Goal: Task Accomplishment & Management: Use online tool/utility

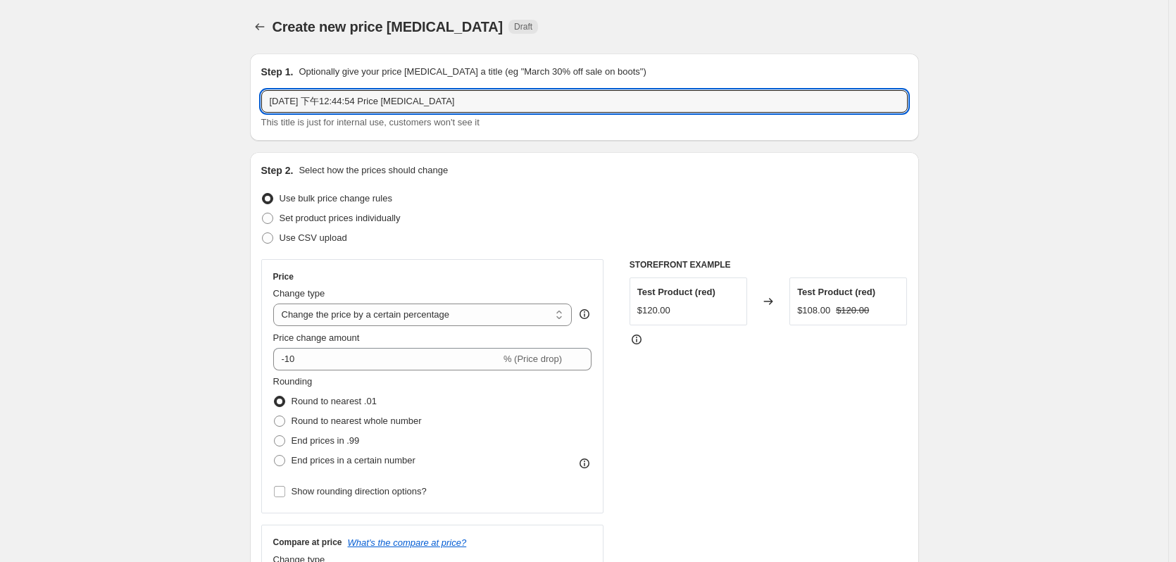
select select "percentage"
click at [375, 93] on input "[DATE] 下午12:44:54 Price [MEDICAL_DATA]" at bounding box center [584, 101] width 647 height 23
drag, startPoint x: 496, startPoint y: 88, endPoint x: 478, endPoint y: 92, distance: 18.1
click at [478, 92] on div "Step 1. Optionally give your price [MEDICAL_DATA] a title (eg "March 30% off sa…" at bounding box center [584, 97] width 647 height 65
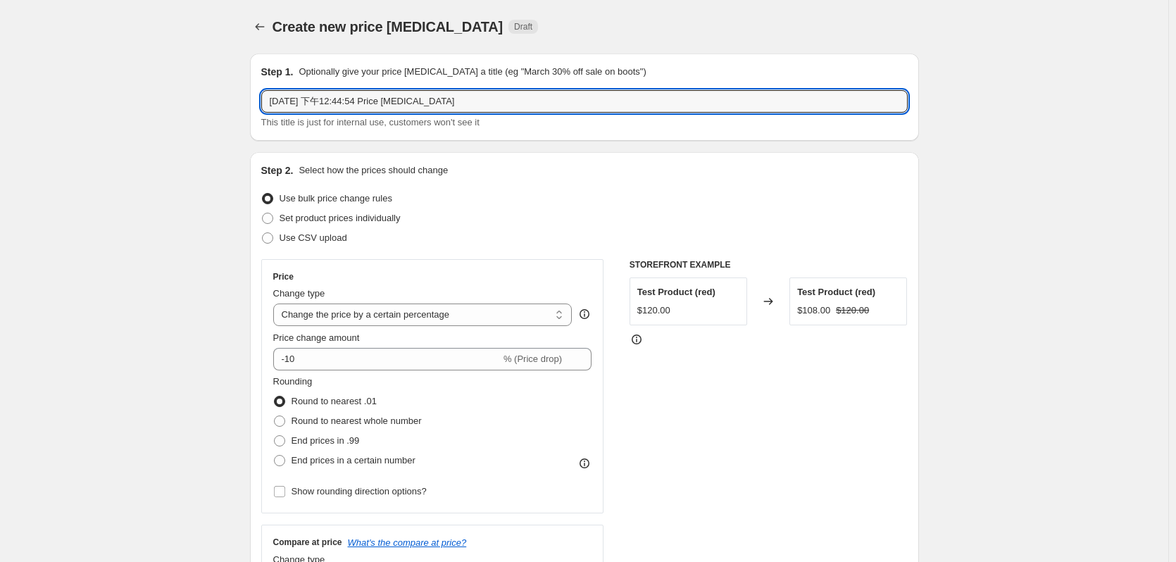
drag, startPoint x: 489, startPoint y: 97, endPoint x: 104, endPoint y: 151, distance: 389.0
paste input "S:\To Retail-Marketing\2025.10 購物節"
paste input "Waldin 9-11月優惠"
type input "Waldin 9-11月優惠"
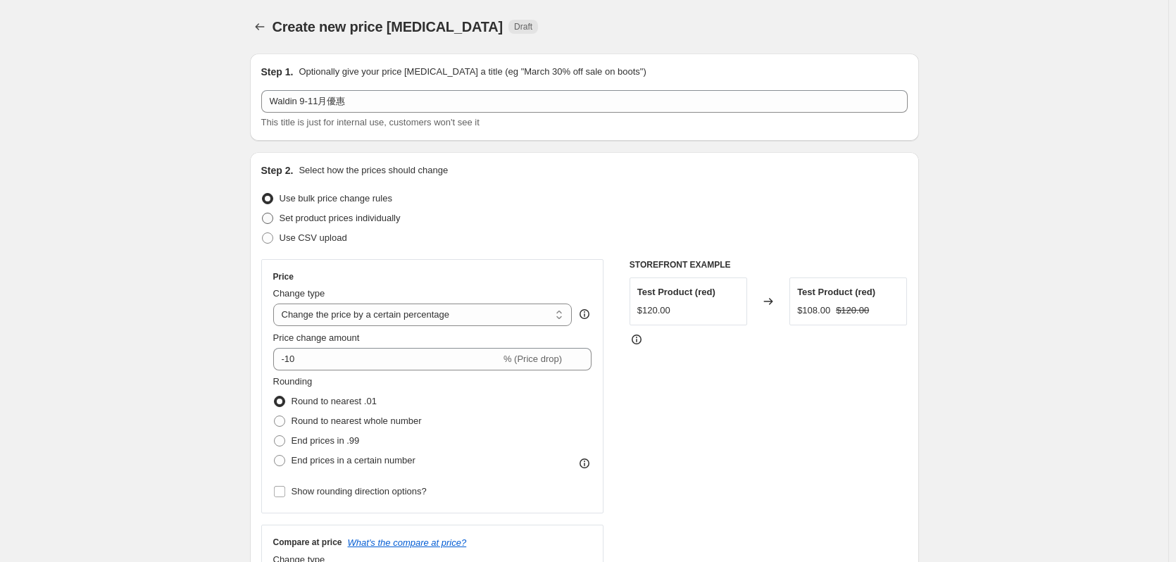
click at [320, 216] on span "Set product prices individually" at bounding box center [340, 218] width 121 height 11
click at [263, 213] on input "Set product prices individually" at bounding box center [262, 213] width 1 height 1
radio input "true"
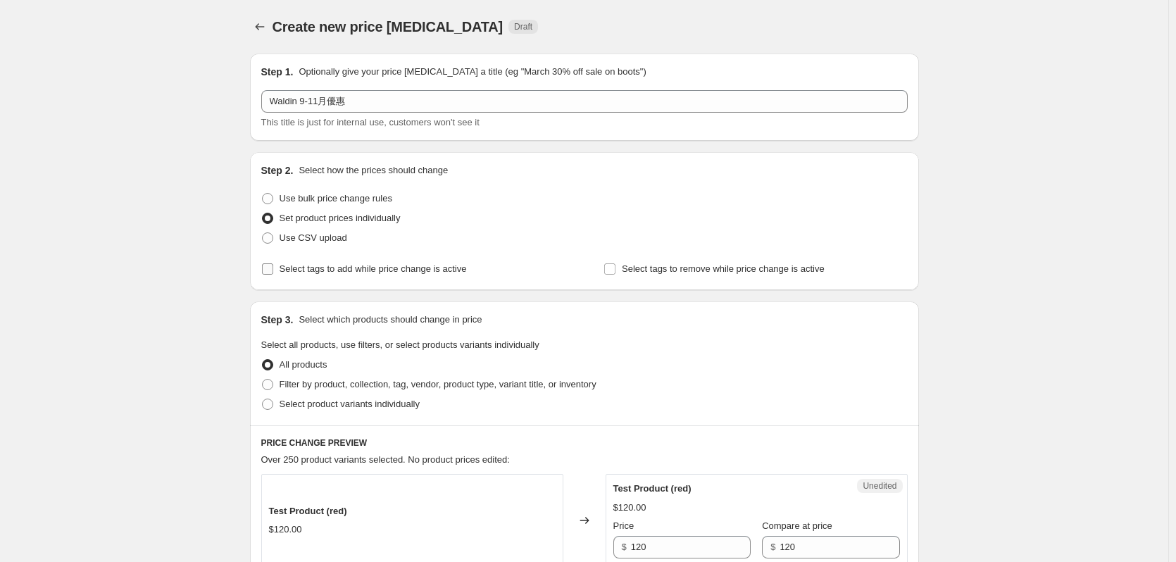
click at [318, 263] on span "Select tags to add while price change is active" at bounding box center [373, 268] width 187 height 11
click at [273, 263] on input "Select tags to add while price change is active" at bounding box center [267, 268] width 11 height 11
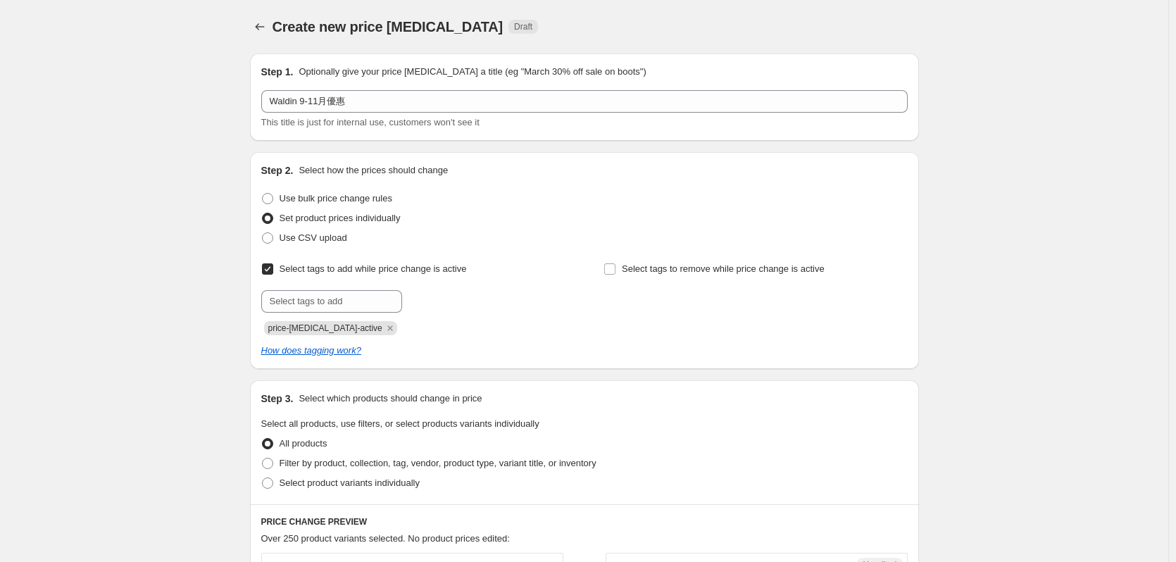
click at [332, 267] on span "Select tags to add while price change is active" at bounding box center [373, 268] width 187 height 11
click at [273, 267] on input "Select tags to add while price change is active" at bounding box center [267, 268] width 11 height 11
checkbox input "false"
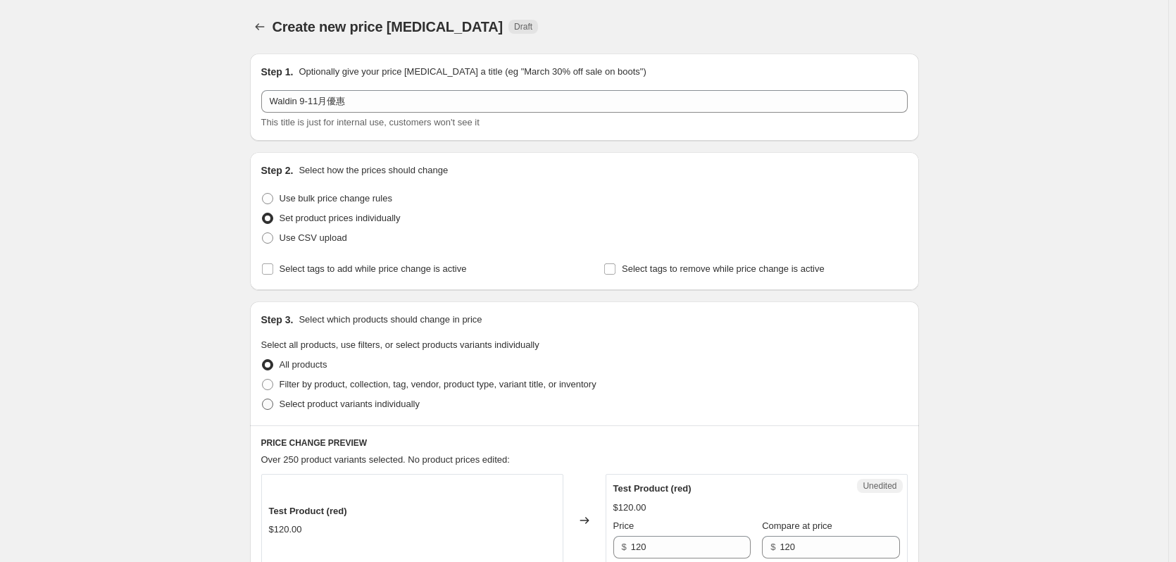
click at [292, 407] on span "Select product variants individually" at bounding box center [350, 404] width 140 height 11
click at [263, 399] on input "Select product variants individually" at bounding box center [262, 399] width 1 height 1
radio input "true"
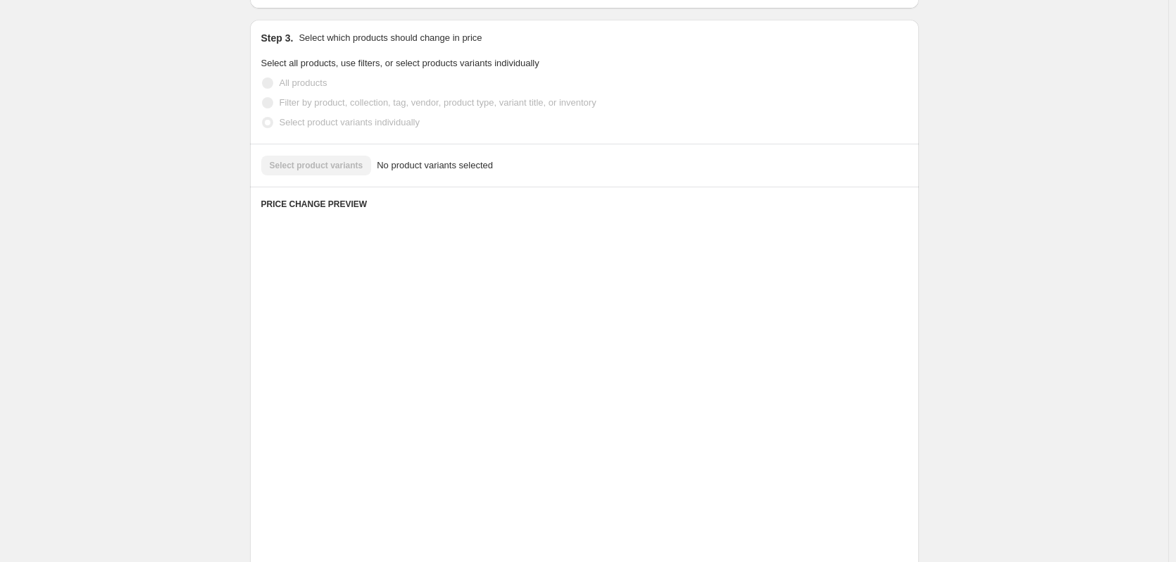
scroll to position [177, 0]
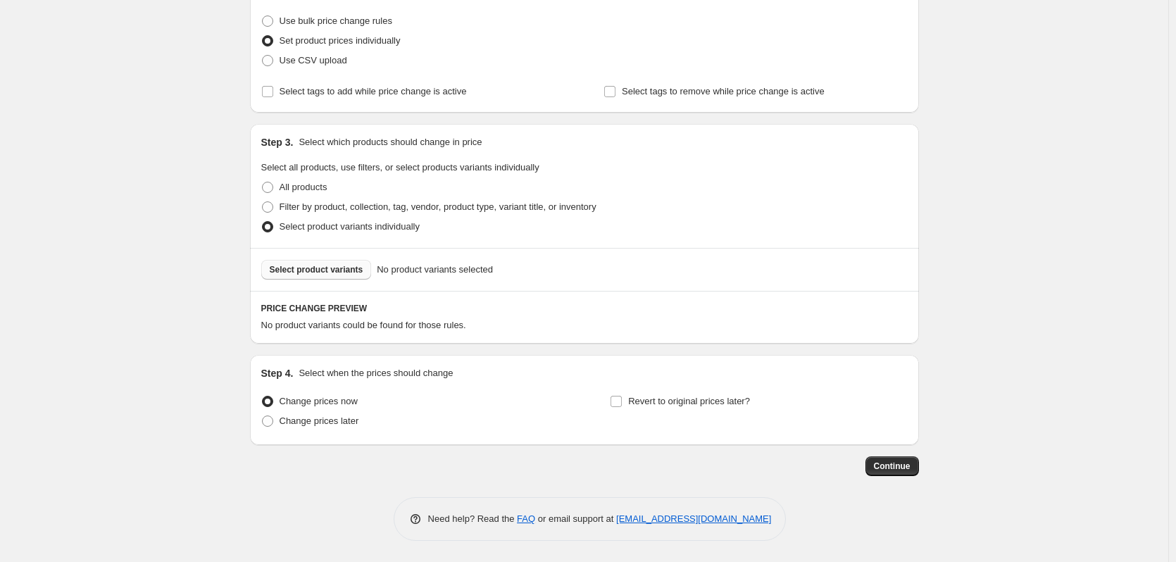
click at [311, 272] on span "Select product variants" at bounding box center [317, 269] width 94 height 11
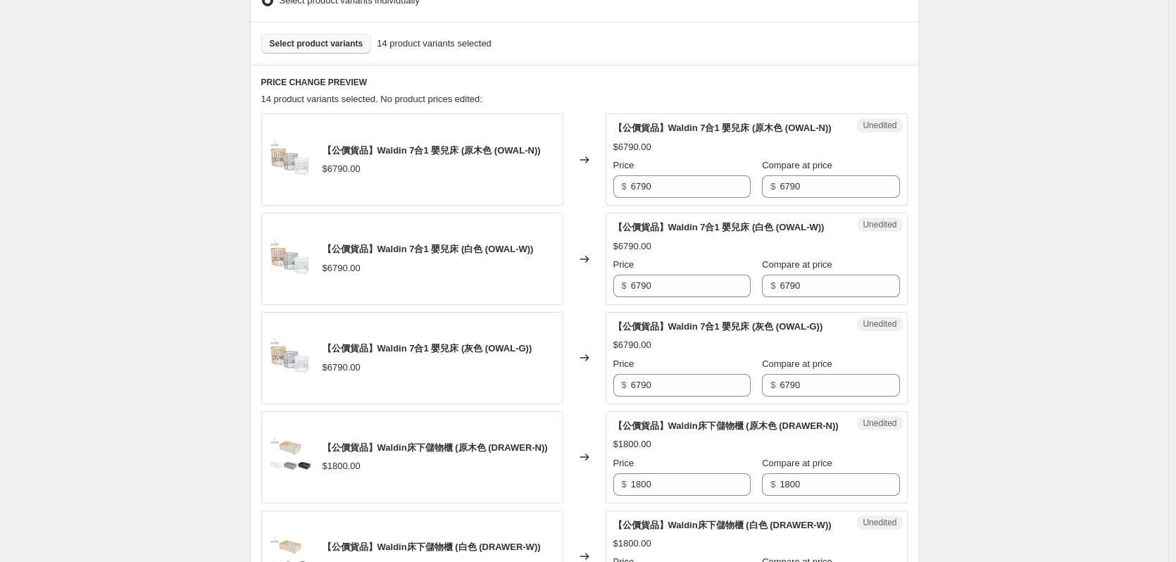
scroll to position [389, 0]
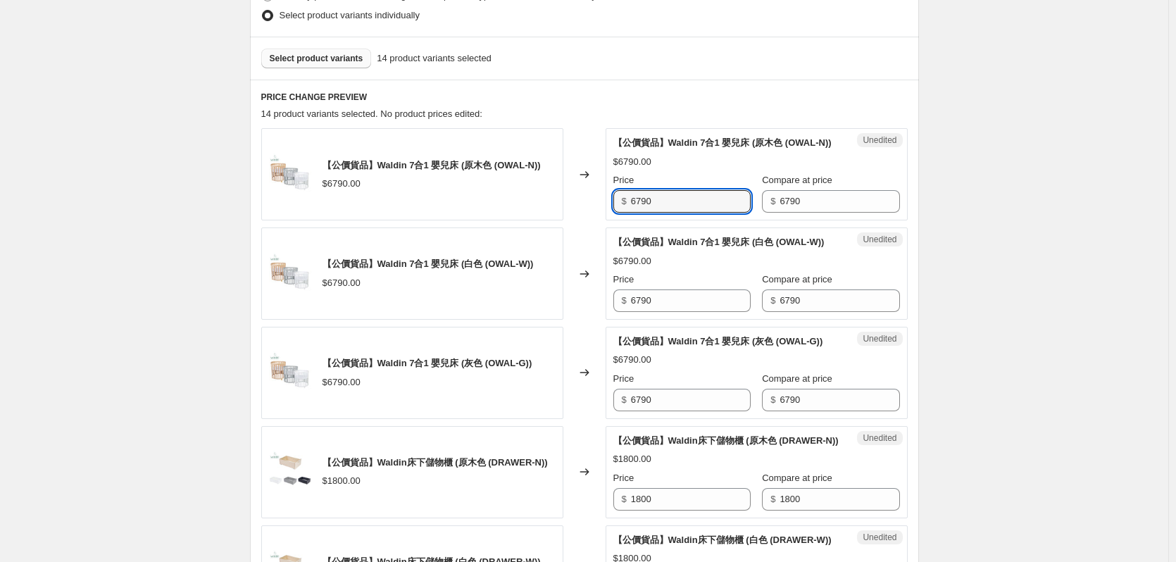
drag, startPoint x: 706, startPoint y: 220, endPoint x: 549, endPoint y: 238, distance: 158.0
type input "6111"
drag, startPoint x: 690, startPoint y: 333, endPoint x: 609, endPoint y: 336, distance: 81.7
click at [611, 320] on div "Unedited 【公價貨品】Waldin 7合1 嬰兒床 (白色 (OWAL-W)) $6790.00 Price $ 6790 Compare at pr…" at bounding box center [757, 273] width 302 height 92
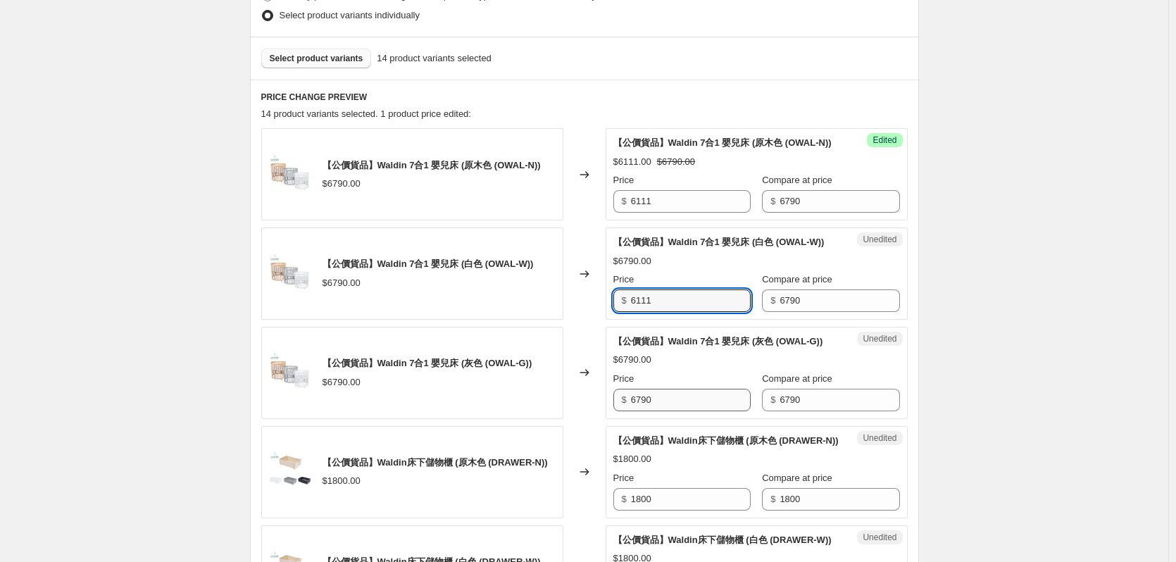
type input "6111"
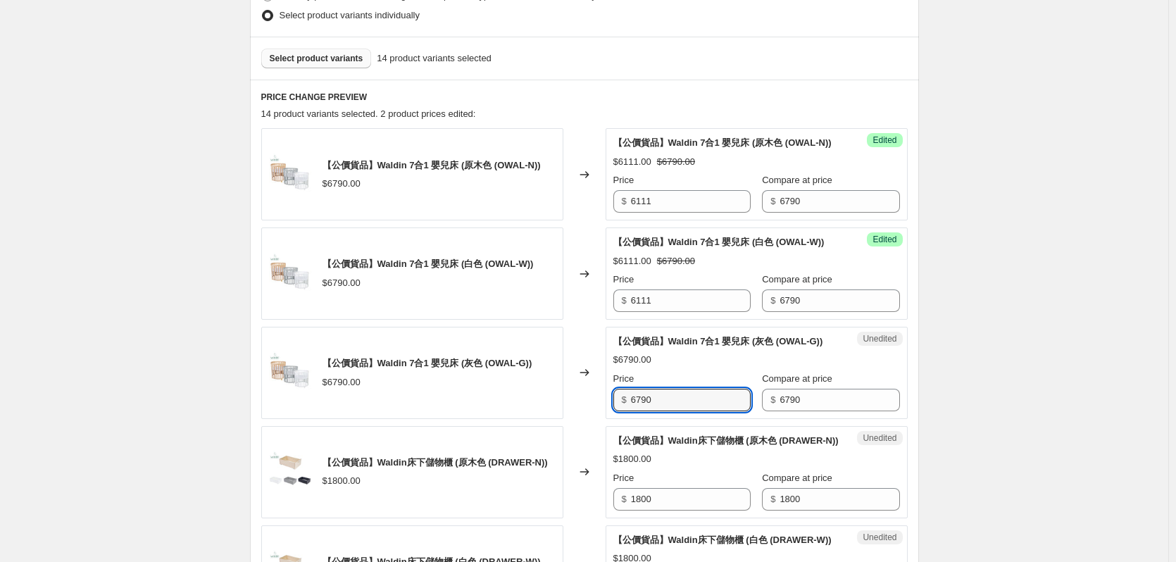
drag, startPoint x: 672, startPoint y: 442, endPoint x: 597, endPoint y: 454, distance: 75.5
click at [611, 419] on div "Unedited 【公價貨品】Waldin 7合1 嬰兒床 (灰色 (OWAL-G)) $6790.00 Price $ 6790 Compare at pr…" at bounding box center [757, 373] width 302 height 92
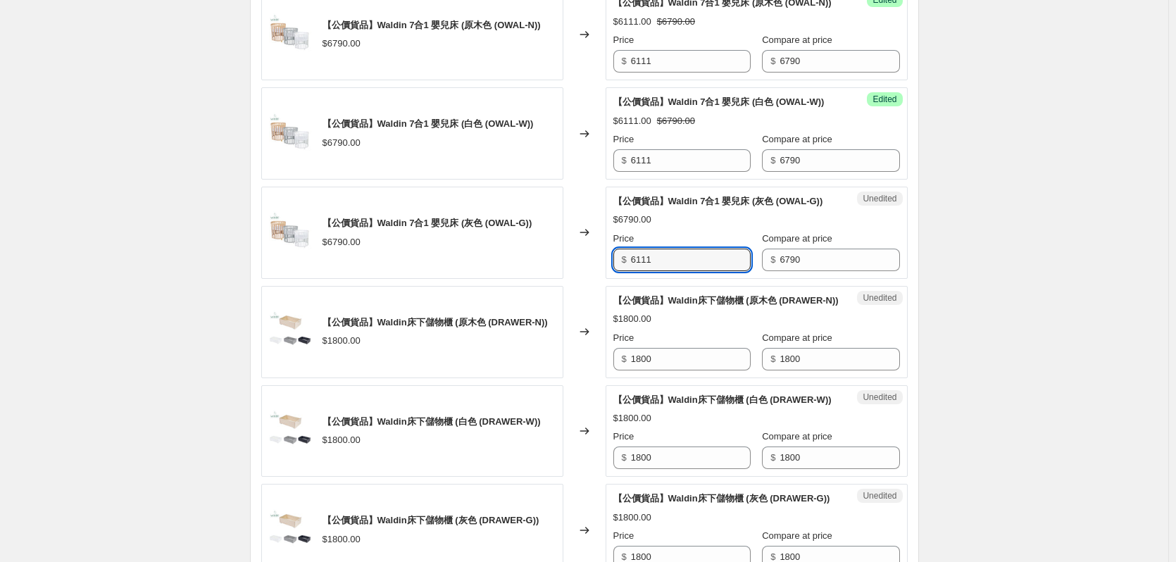
scroll to position [530, 0]
type input "6111"
drag, startPoint x: 580, startPoint y: 417, endPoint x: 560, endPoint y: 421, distance: 20.2
click at [566, 378] on div "【公價貨品】Waldin床下儲物櫃 (原木色 (DRAWER-N)) $1800.00 Changed to Unedited 【公價貨品】Waldin床下儲…" at bounding box center [584, 331] width 647 height 92
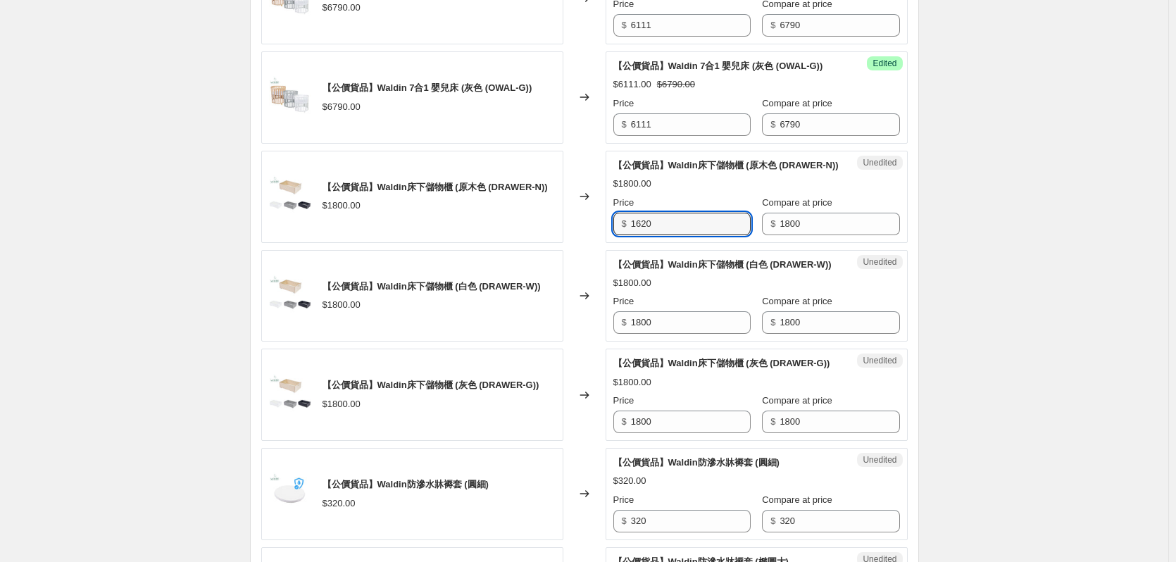
scroll to position [741, 0]
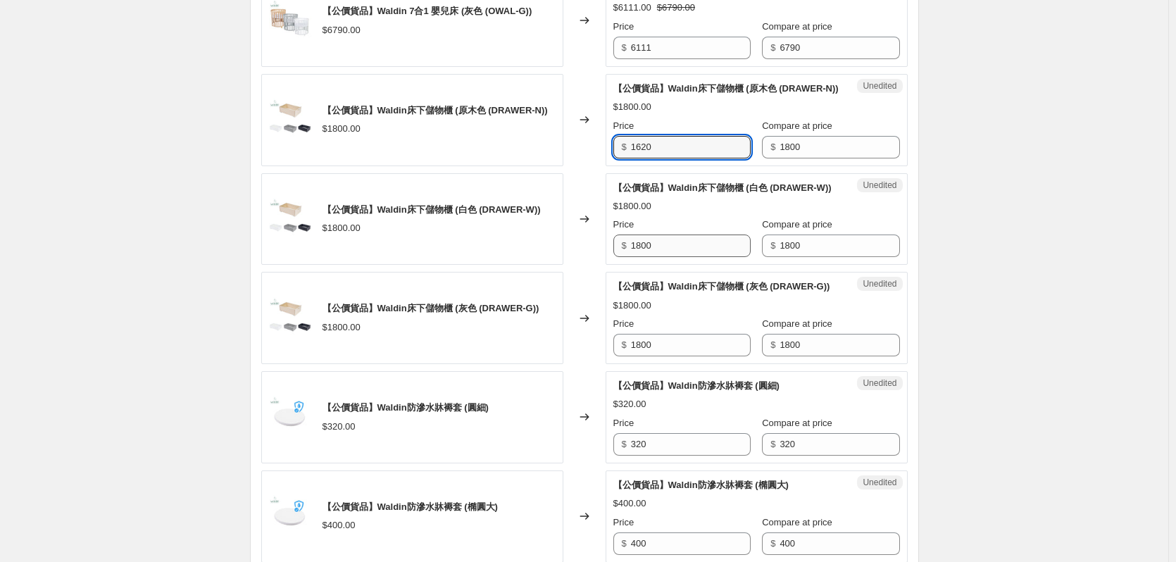
type input "1620"
drag, startPoint x: 673, startPoint y: 322, endPoint x: 591, endPoint y: 321, distance: 81.7
click at [591, 266] on div "【公價貨品】Waldin床下儲物櫃 (白色 (DRAWER-W)) $1800.00 Changed to Unedited 【公價貨品】Waldin床下儲物…" at bounding box center [584, 219] width 647 height 92
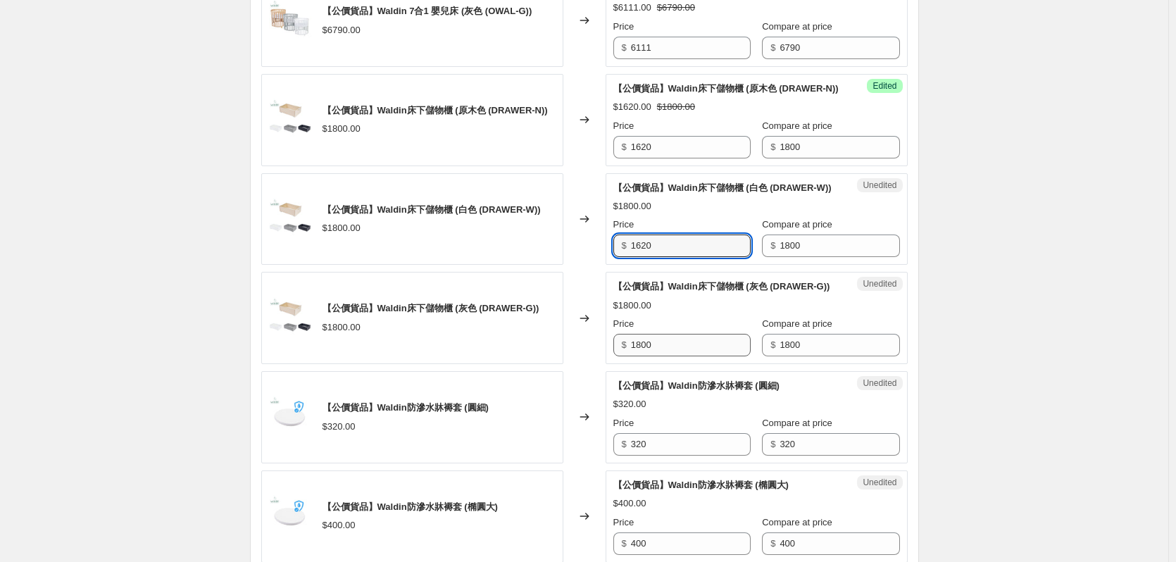
type input "1620"
drag, startPoint x: 685, startPoint y: 425, endPoint x: 578, endPoint y: 421, distance: 107.8
click at [580, 364] on div "【公價貨品】Waldin床下儲物櫃 (灰色 (DRAWER-G)) $1800.00 Changed to Unedited 【公價貨品】Waldin床下儲物…" at bounding box center [584, 318] width 647 height 92
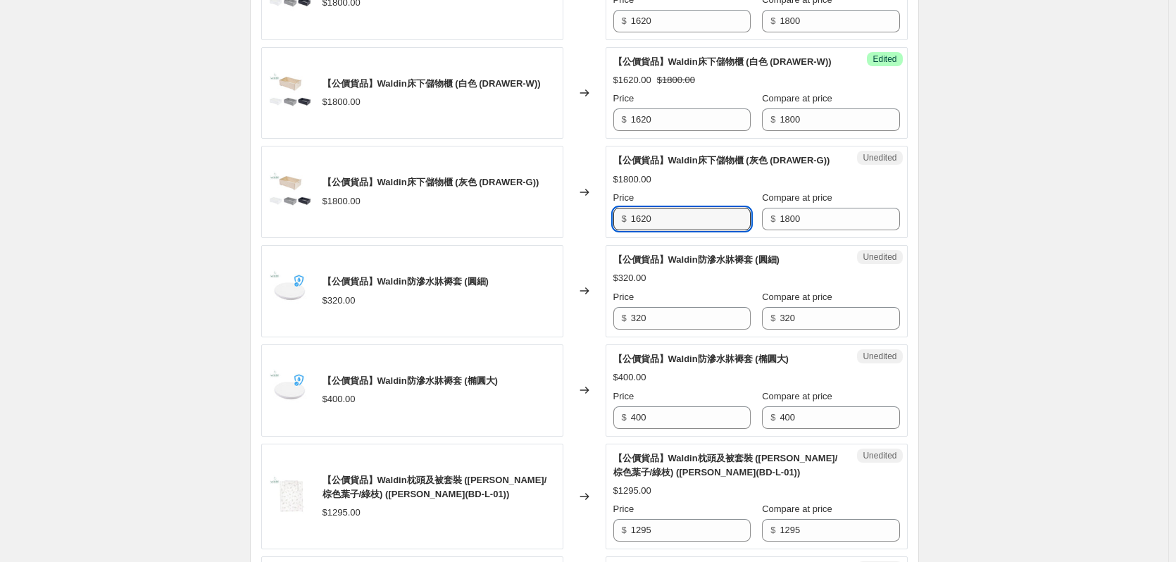
scroll to position [882, 0]
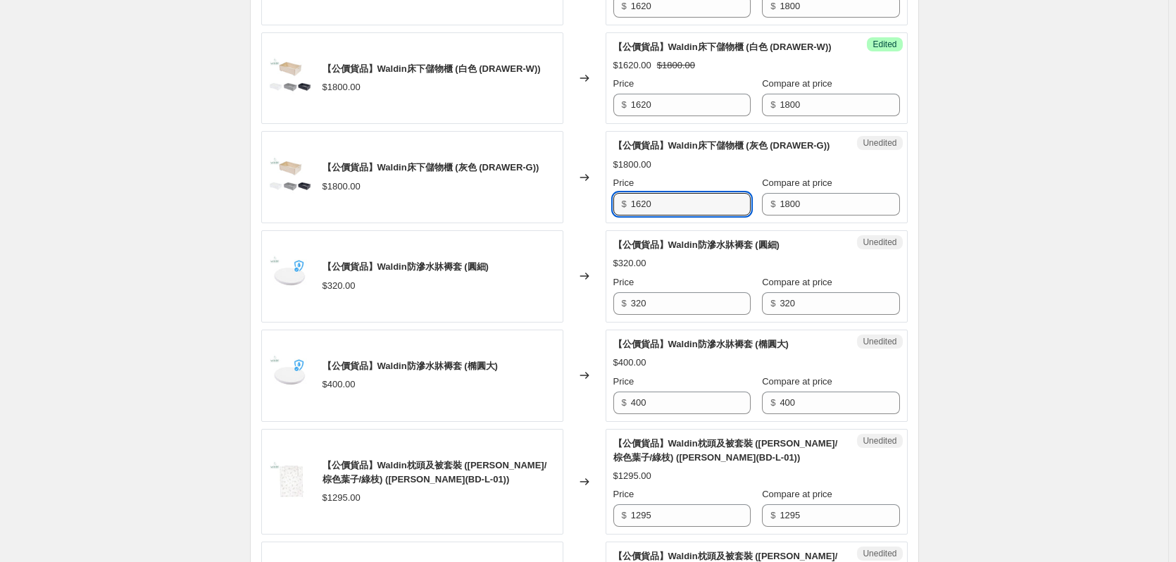
type input "1620"
drag, startPoint x: 649, startPoint y: 398, endPoint x: 632, endPoint y: 397, distance: 17.6
click at [632, 323] on div "Unedited 【公價貨品】Waldin防滲水牀褥套 (圓細) $320.00 Price $ 320 Compare at price $ 320" at bounding box center [757, 276] width 302 height 92
drag, startPoint x: 680, startPoint y: 400, endPoint x: 675, endPoint y: 391, distance: 10.4
click at [680, 323] on div "Unedited 【公價貨品】Waldin防滲水牀褥套 (圓細) $320.00 Price $ 320 Compare at price $ 320" at bounding box center [757, 276] width 302 height 92
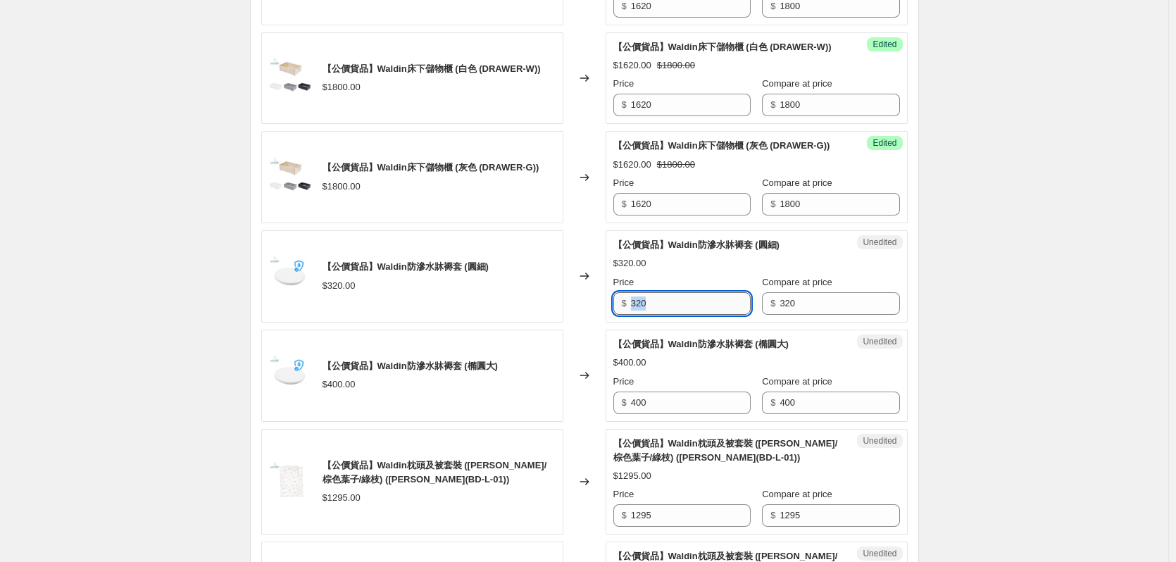
click at [673, 315] on input "320" at bounding box center [691, 303] width 120 height 23
click at [589, 323] on div "【公價貨品】Waldin防滲水牀褥套 (圓細) $320.00 Changed to Unedited 【公價貨品】Waldin防滲水牀褥套 (圓細) $32…" at bounding box center [584, 276] width 647 height 92
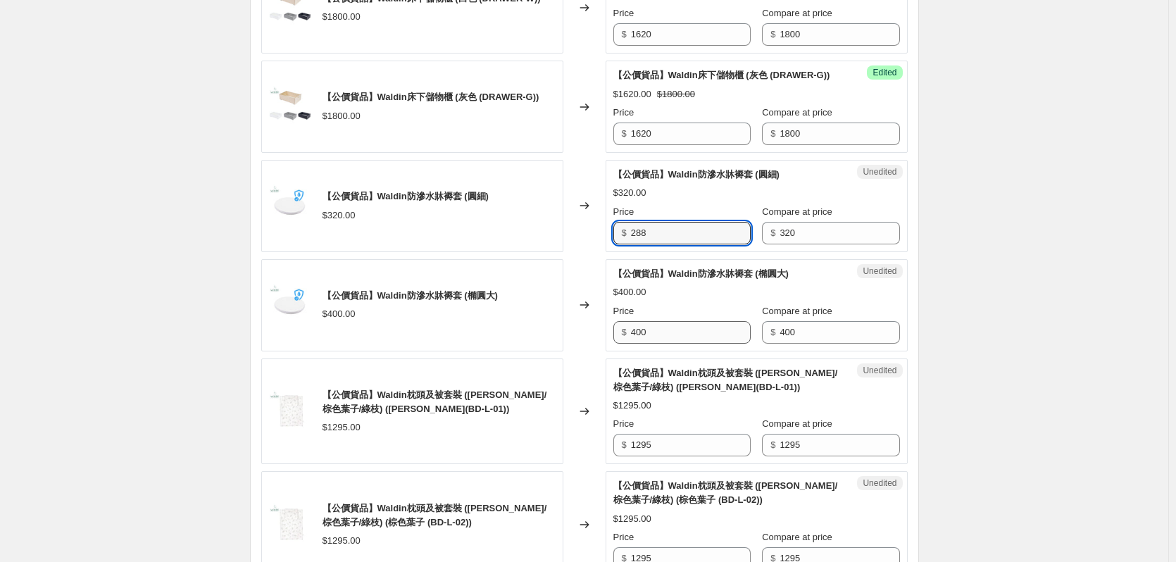
type input "288"
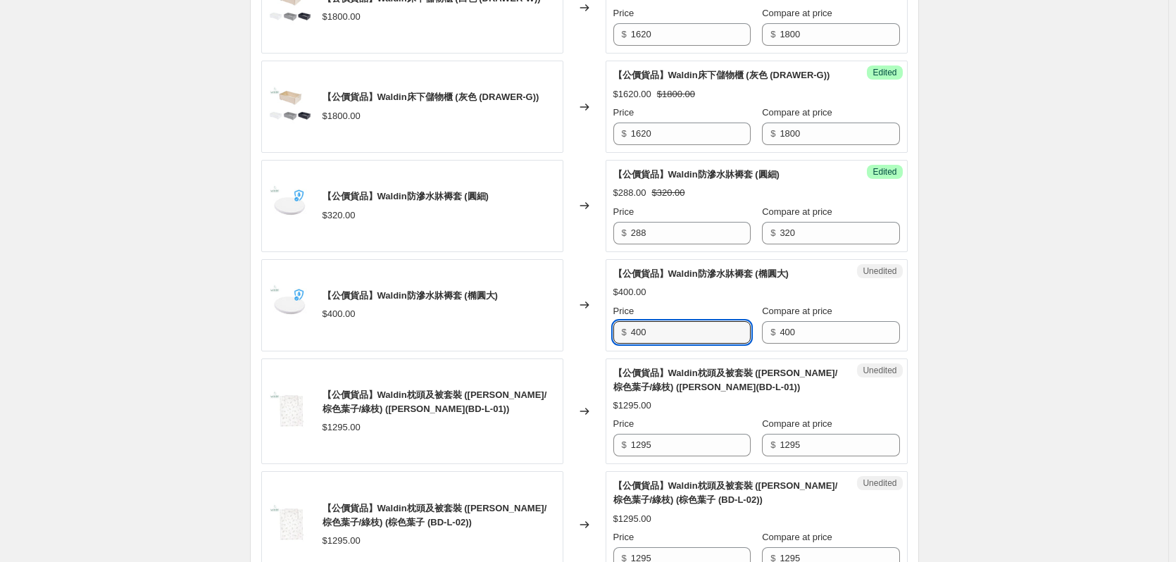
drag, startPoint x: 661, startPoint y: 413, endPoint x: 576, endPoint y: 413, distance: 85.2
click at [576, 351] on div "【公價貨品】Waldin防滲水牀褥套 (橢圓大) $400.00 Changed to Unedited 【公價貨品】Waldin防滲水牀褥套 (橢圓大) $…" at bounding box center [584, 305] width 647 height 92
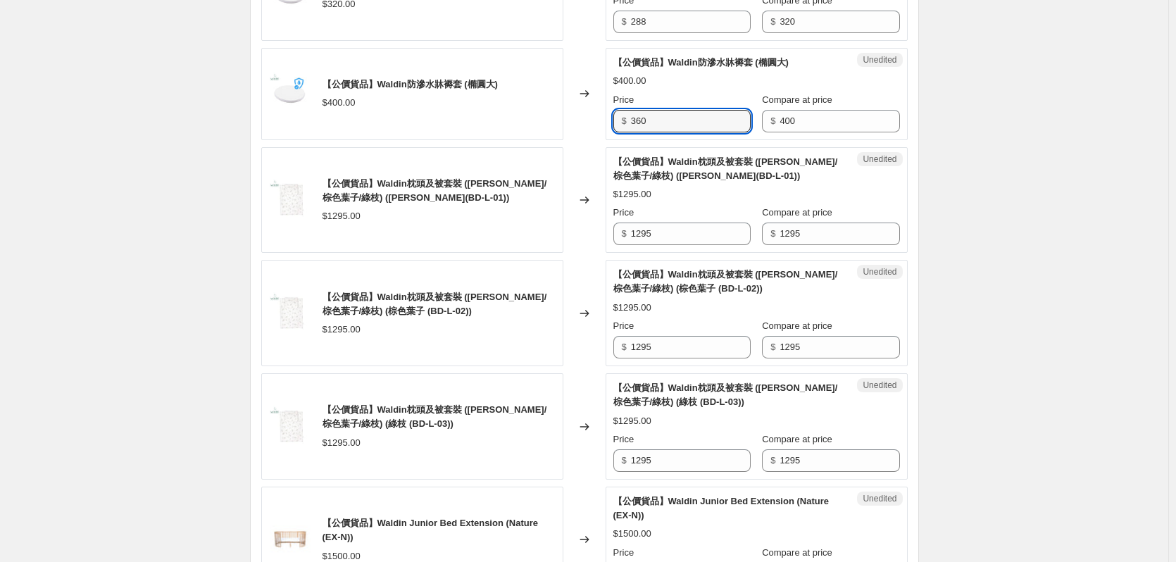
scroll to position [1304, 0]
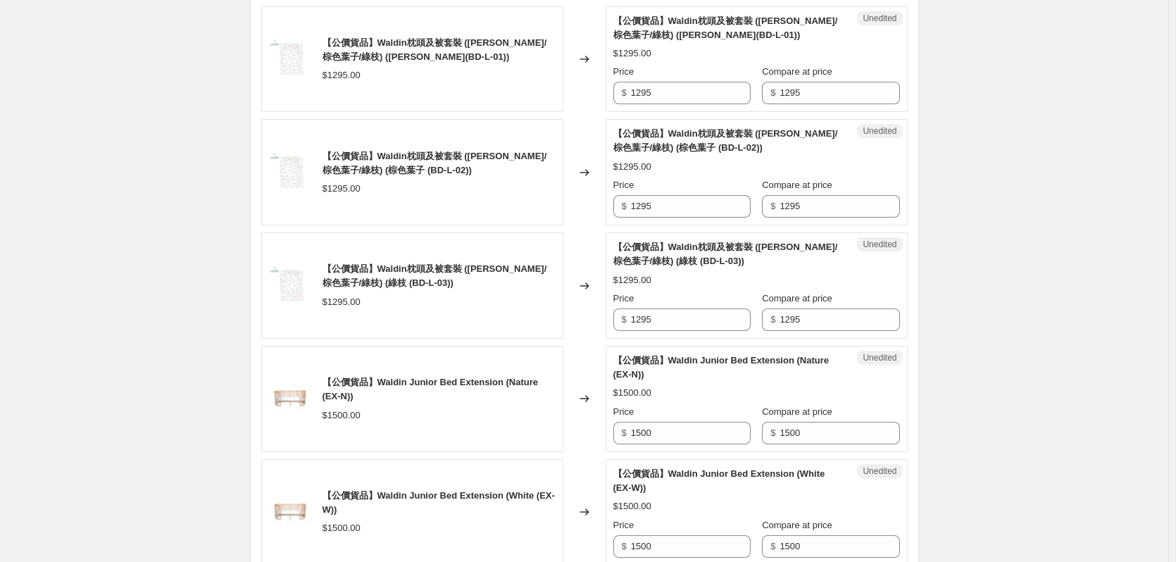
type input "360"
drag, startPoint x: 693, startPoint y: 180, endPoint x: 575, endPoint y: 181, distance: 118.3
click at [593, 113] on div "【公價貨品】Waldin枕頭及被套裝 ([PERSON_NAME]/棕色葉子/綠枝) ([PERSON_NAME](BD-L-01)) $1295.00 Ch…" at bounding box center [584, 59] width 647 height 106
type input "1165.5"
drag, startPoint x: 695, startPoint y: 182, endPoint x: 540, endPoint y: 183, distance: 154.9
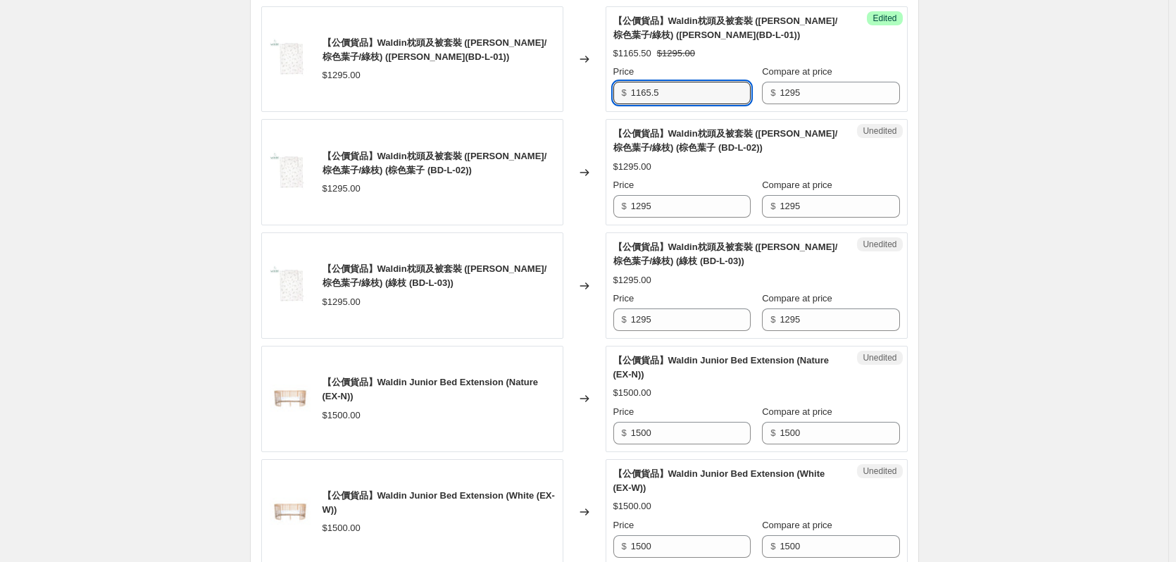
click at [551, 113] on div "【公價貨品】Waldin枕頭及被套裝 ([PERSON_NAME]/棕色葉子/綠枝) ([PERSON_NAME](BD-L-01)) $1295.00 Ch…" at bounding box center [584, 59] width 647 height 106
click at [612, 225] on div "Unedited 【公價貨品】Waldin枕頭及被套裝 ([PERSON_NAME]/棕色葉子/綠枝) (棕色葉子 (BD-L-02)) $1295.00 P…" at bounding box center [757, 172] width 302 height 106
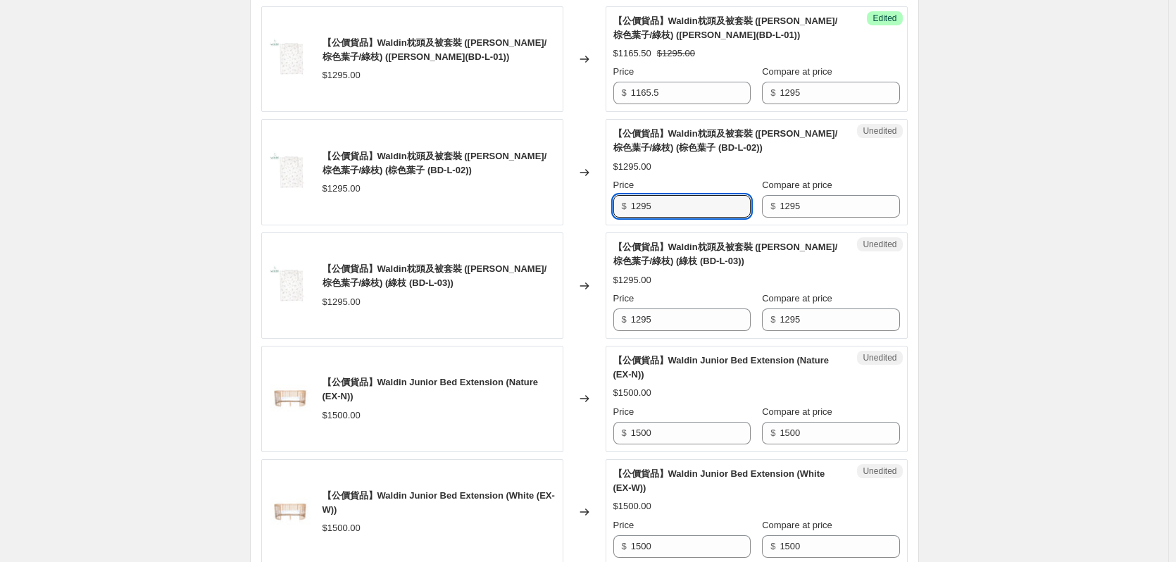
paste input "165."
type input "1165.5"
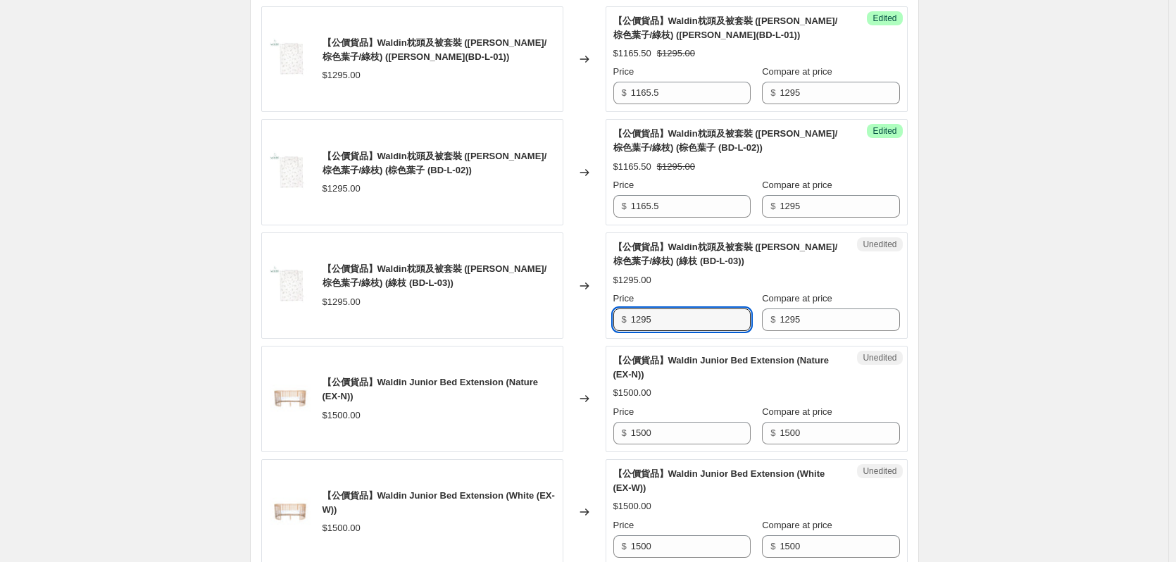
drag, startPoint x: 666, startPoint y: 404, endPoint x: 597, endPoint y: 408, distance: 69.9
click at [597, 339] on div "【公價貨品】Waldin枕頭及被套裝 ([PERSON_NAME]/棕色葉子/綠枝) (綠枝 (BD-L-03)) $1295.00 Changed to U…" at bounding box center [584, 285] width 647 height 106
paste input "165."
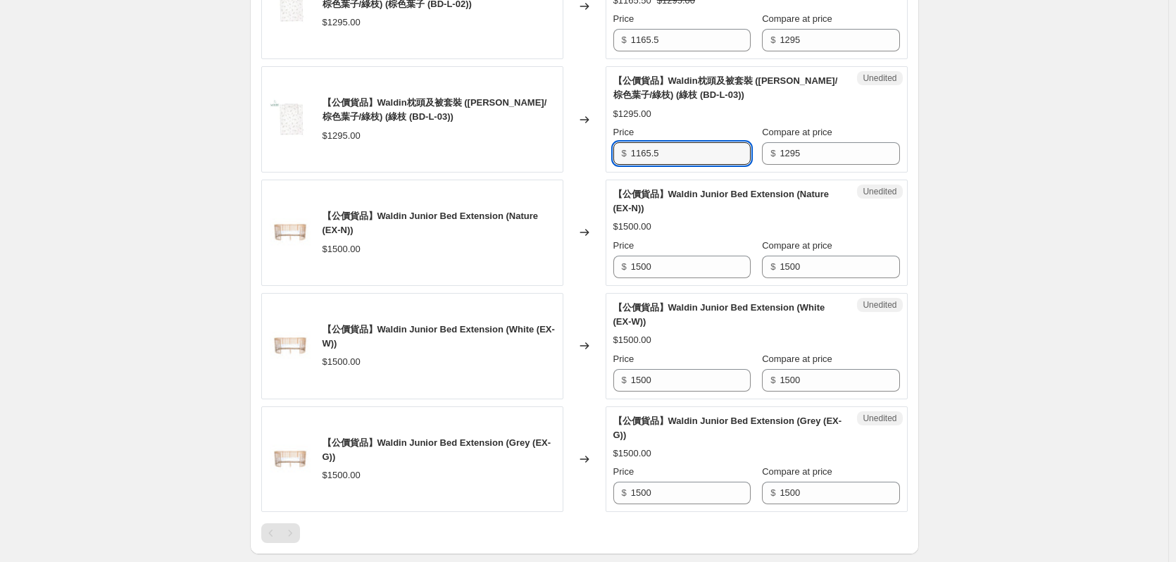
scroll to position [1516, 0]
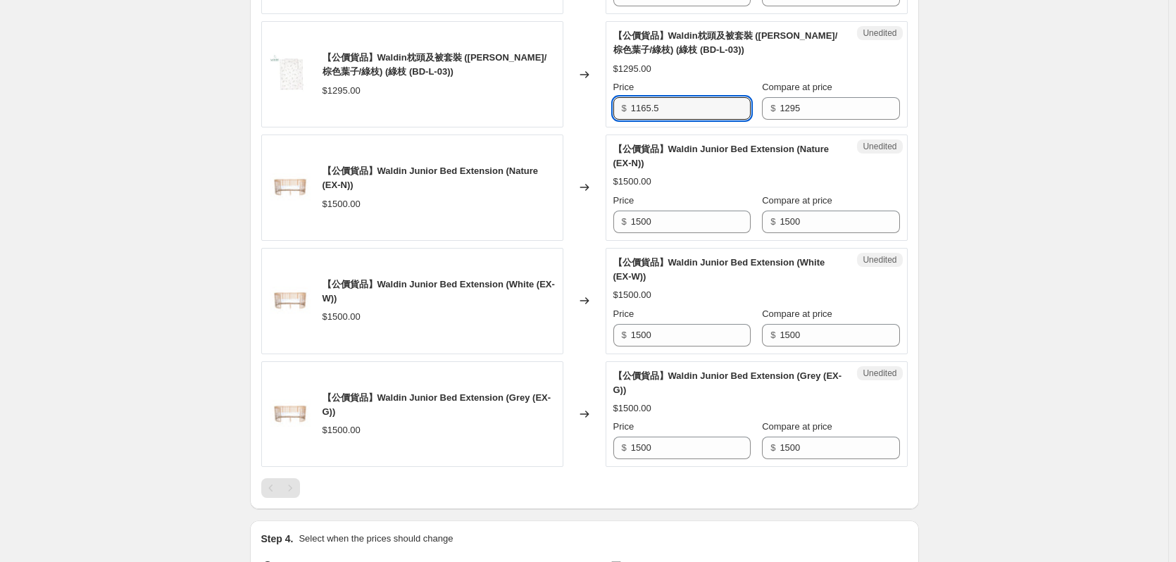
type input "1165.5"
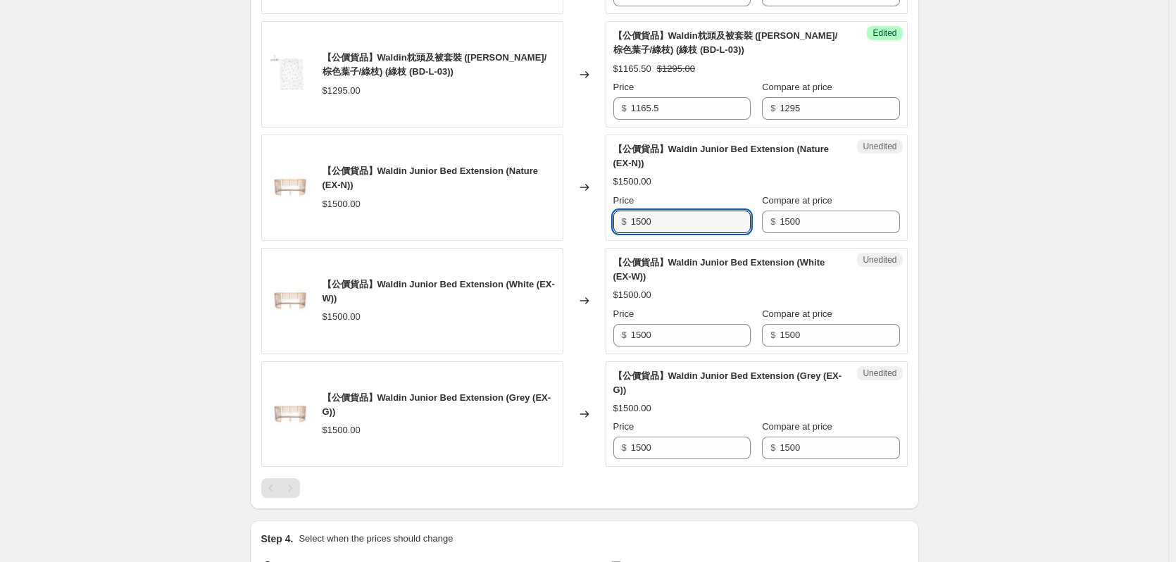
drag, startPoint x: 676, startPoint y: 303, endPoint x: 606, endPoint y: 317, distance: 71.8
click at [606, 241] on div "【公價貨品】Waldin Junior Bed Extension (Nature (EX-N)) $1500.00 Changed to Unedited …" at bounding box center [584, 188] width 647 height 106
type input "1350"
drag, startPoint x: 634, startPoint y: 423, endPoint x: 577, endPoint y: 430, distance: 57.4
click at [577, 354] on div "【公價貨品】Waldin Junior Bed Extension (White (EX-W)) $1500.00 Changed to Unedited 【…" at bounding box center [584, 301] width 647 height 106
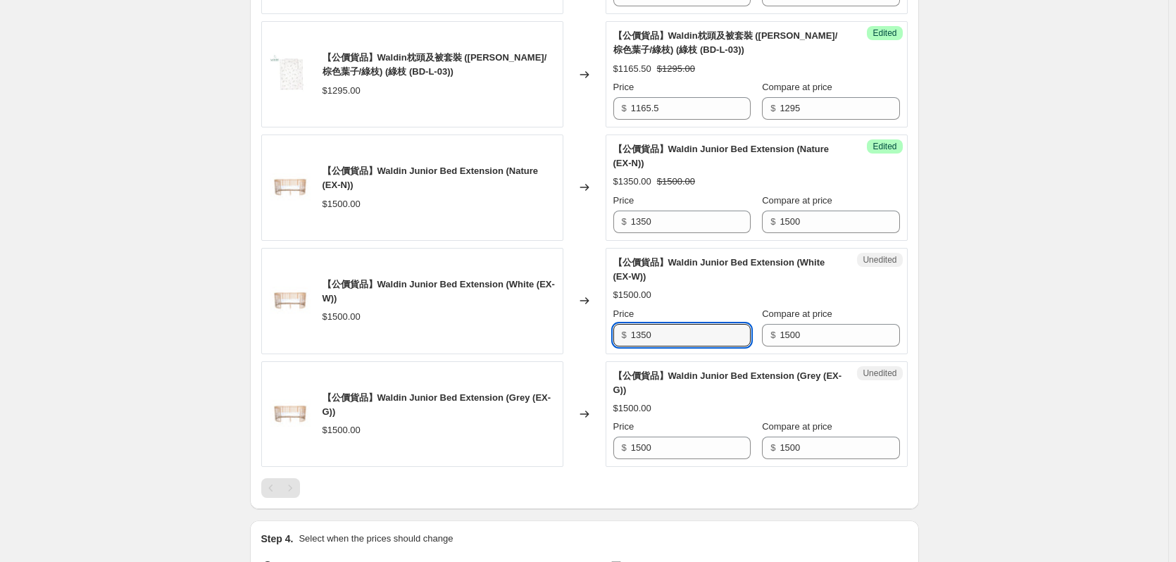
type input "1350"
click at [601, 468] on div "【公價貨品】Waldin Junior Bed Extension (Grey (EX-G)) $1500.00 Changed to Unedited 【公…" at bounding box center [584, 414] width 647 height 106
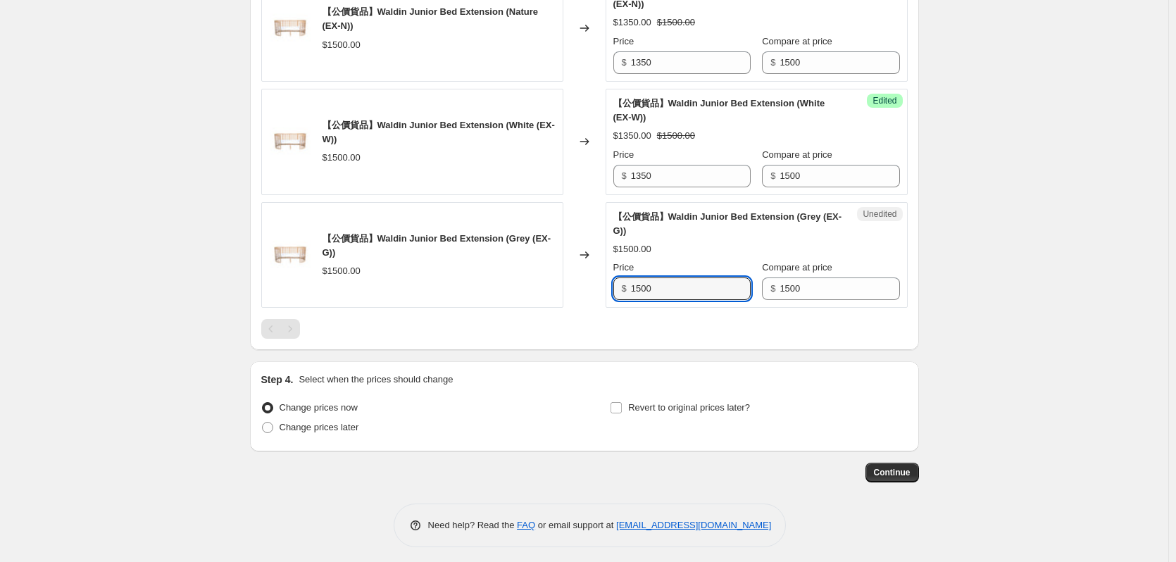
scroll to position [1766, 0]
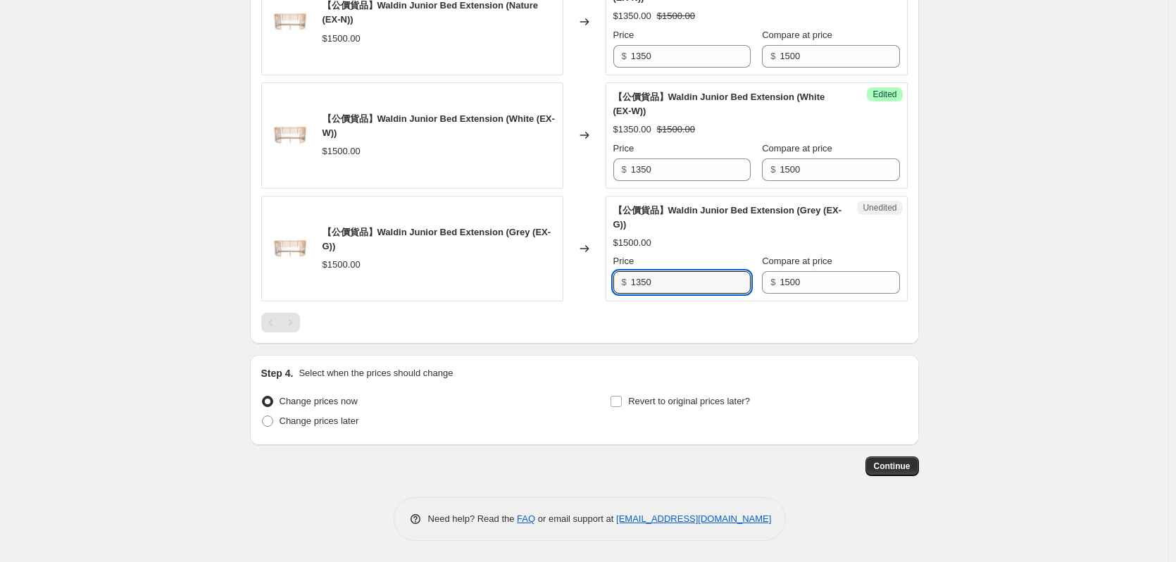
type input "1350"
click at [659, 400] on span "Revert to original prices later?" at bounding box center [689, 401] width 122 height 11
click at [622, 400] on input "Revert to original prices later?" at bounding box center [616, 401] width 11 height 11
checkbox input "true"
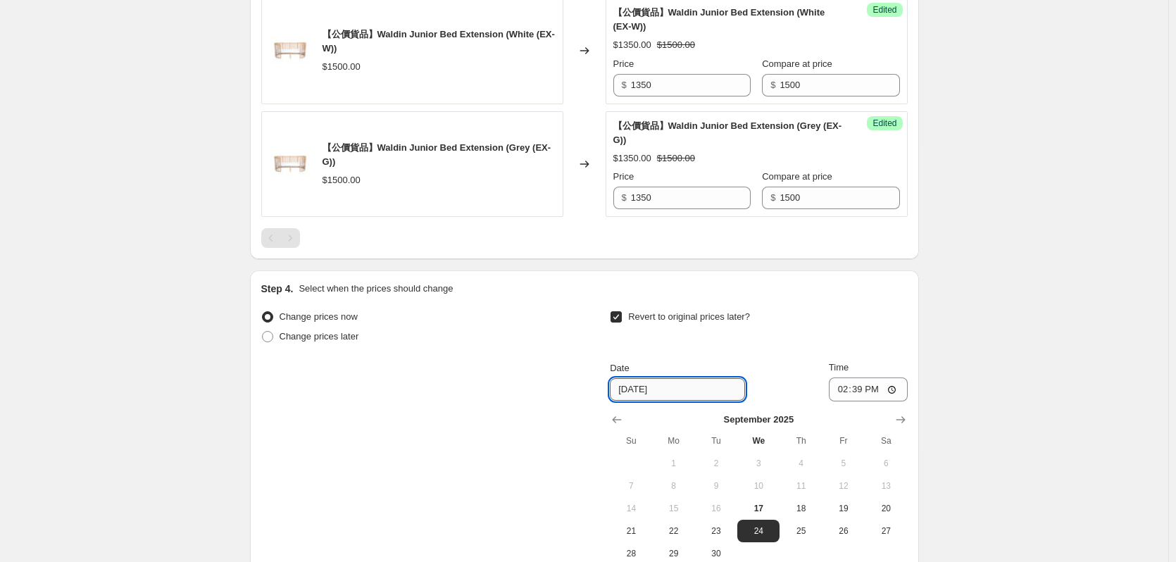
click at [680, 401] on input "[DATE]" at bounding box center [677, 389] width 135 height 23
drag, startPoint x: 682, startPoint y: 470, endPoint x: 667, endPoint y: 470, distance: 14.8
click at [680, 401] on input "[DATE]" at bounding box center [677, 389] width 135 height 23
click at [642, 401] on input "[DATE]" at bounding box center [677, 389] width 135 height 23
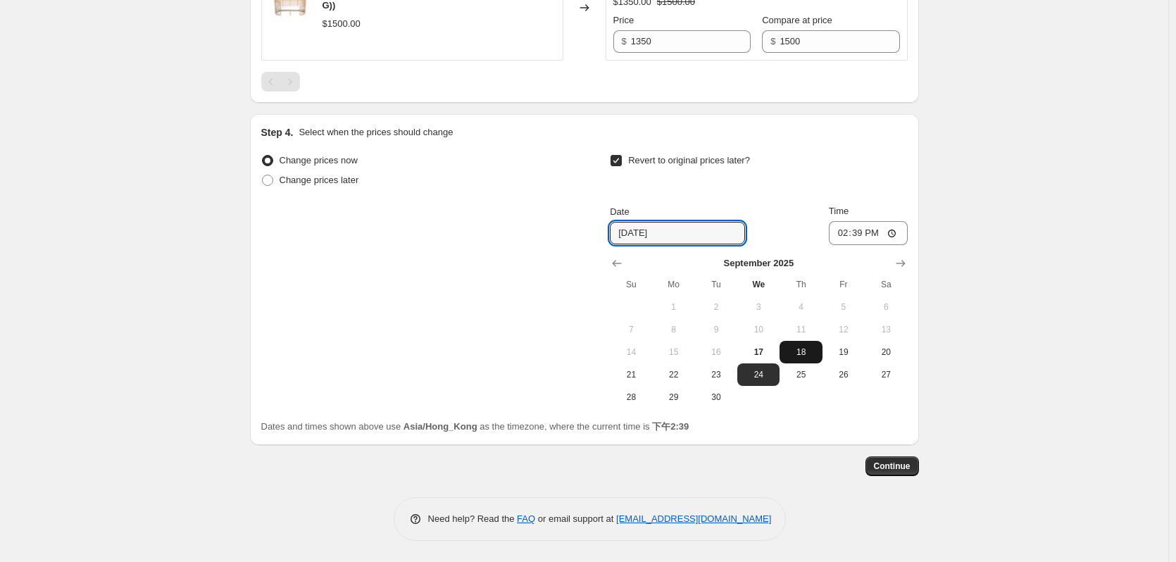
scroll to position [2007, 0]
click at [903, 266] on icon "Show next month, October 2025" at bounding box center [901, 263] width 14 height 14
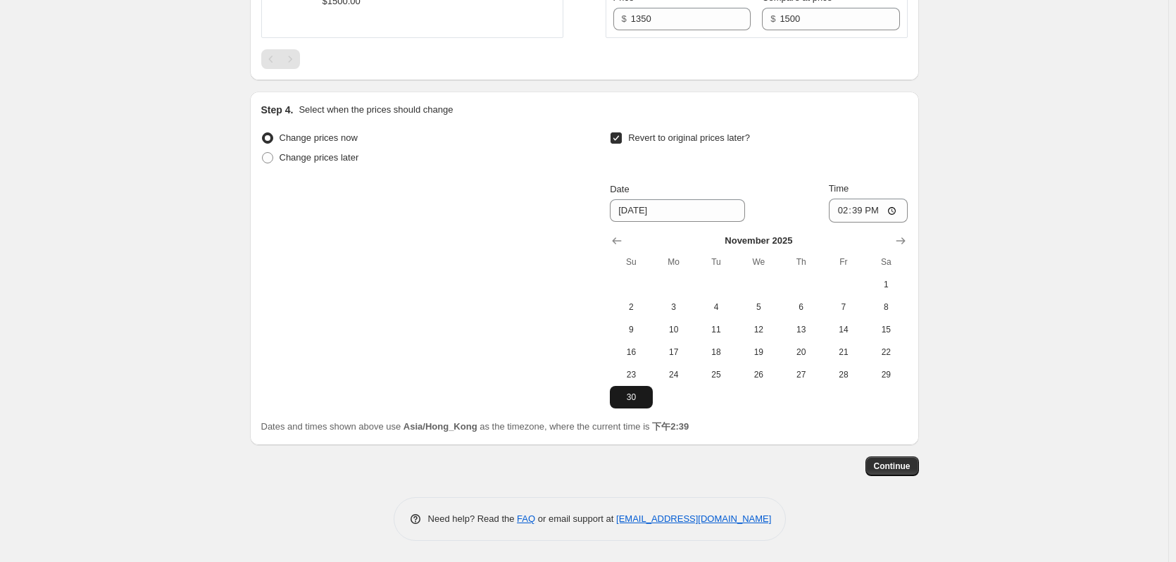
click at [637, 408] on button "30" at bounding box center [631, 397] width 42 height 23
type input "[DATE]"
click at [871, 223] on input "14:39" at bounding box center [868, 211] width 79 height 24
type input "23:59"
click at [884, 476] on button "Continue" at bounding box center [893, 466] width 54 height 20
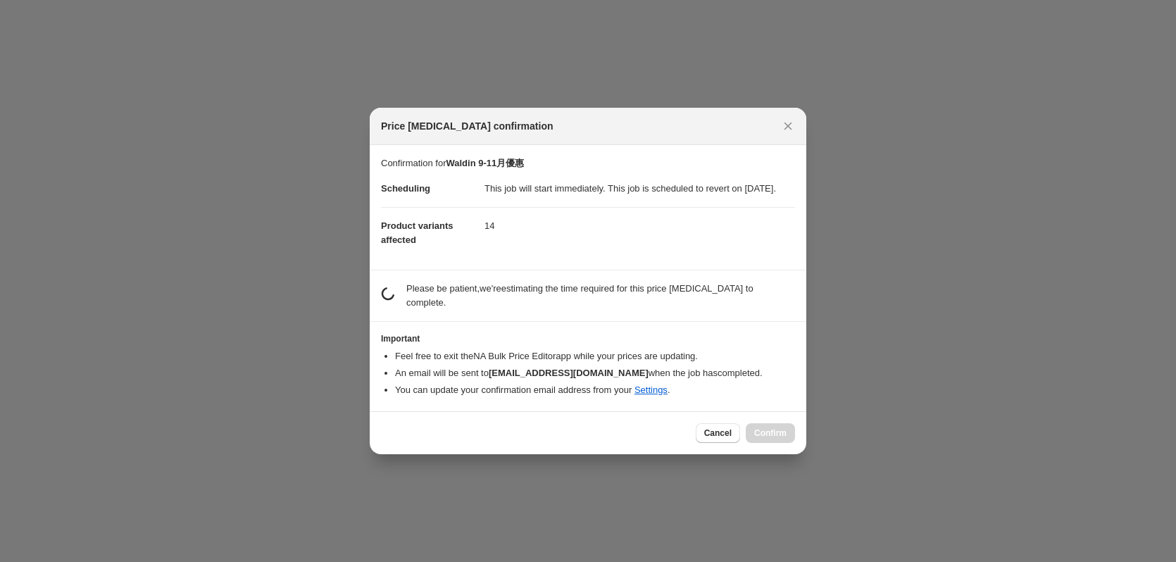
scroll to position [1689, 0]
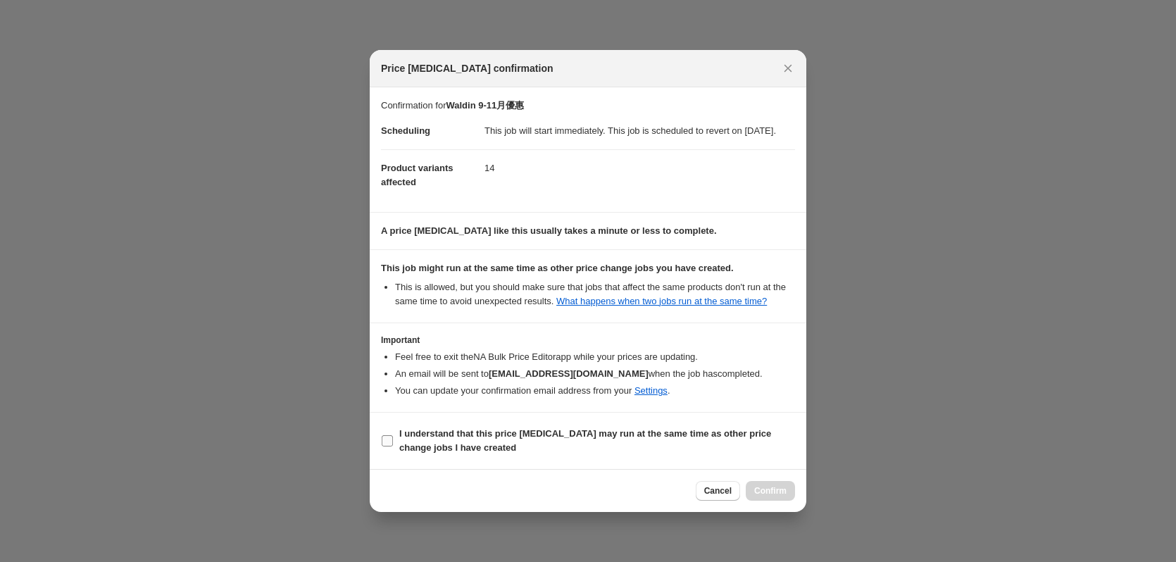
drag, startPoint x: 423, startPoint y: 446, endPoint x: 458, endPoint y: 444, distance: 35.2
click at [423, 445] on b "I understand that this price [MEDICAL_DATA] may run at the same time as other p…" at bounding box center [585, 440] width 372 height 25
click at [393, 445] on input "I understand that this price [MEDICAL_DATA] may run at the same time as other p…" at bounding box center [387, 440] width 11 height 11
checkbox input "true"
click at [781, 497] on span "Confirm" at bounding box center [770, 490] width 32 height 11
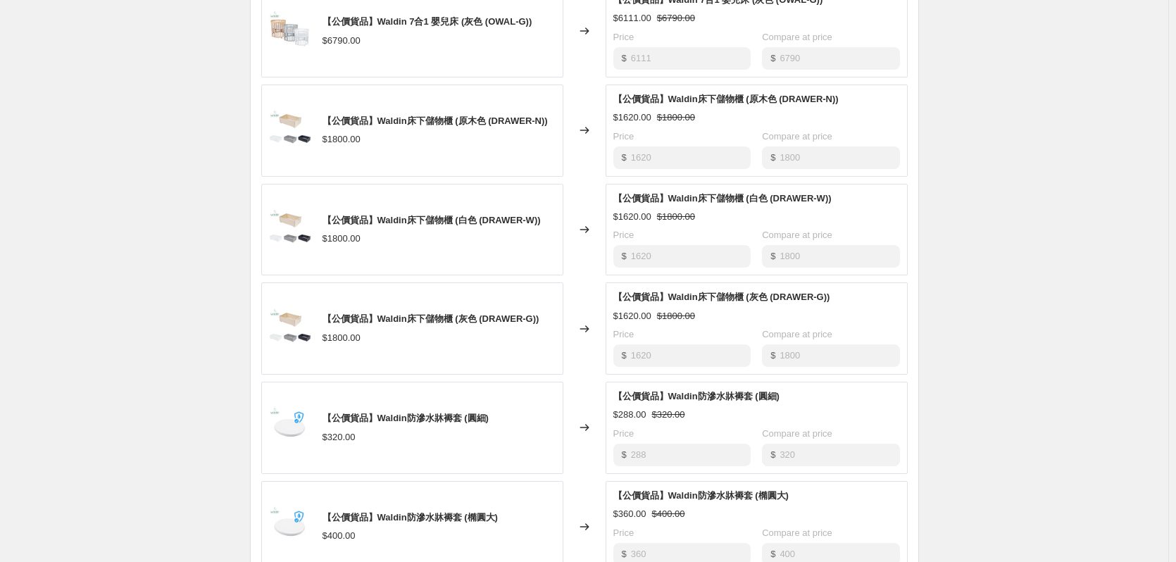
scroll to position [739, 0]
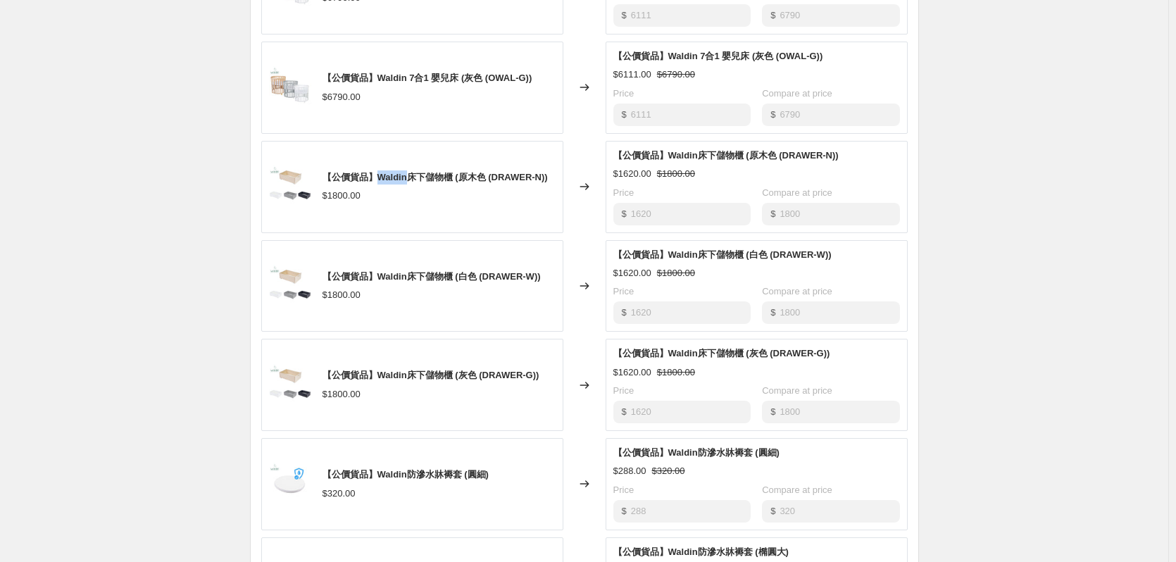
drag, startPoint x: 381, startPoint y: 170, endPoint x: 412, endPoint y: 178, distance: 31.9
click at [412, 178] on span "【公價貨品】Waldin床下儲物櫃 (原木色 (DRAWER-N))" at bounding box center [435, 177] width 225 height 11
copy span "Waldin"
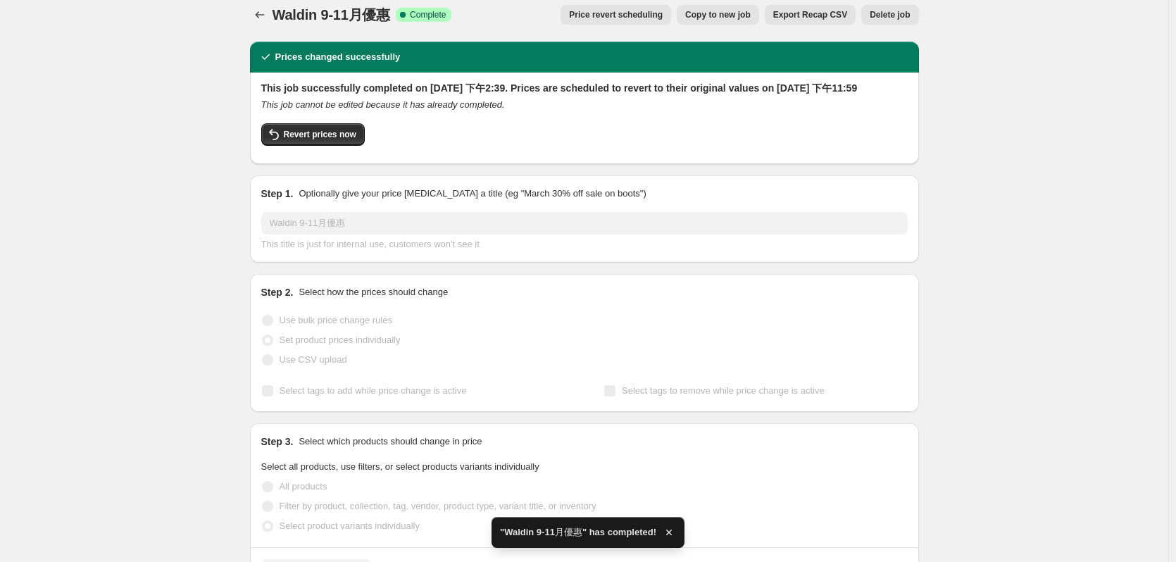
scroll to position [0, 0]
